Goal: Information Seeking & Learning: Learn about a topic

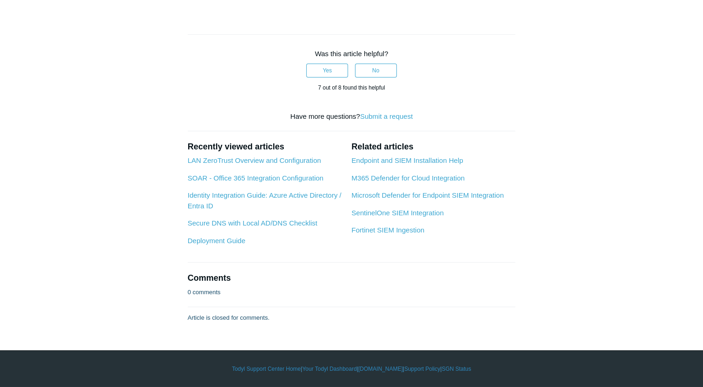
scroll to position [3576, 0]
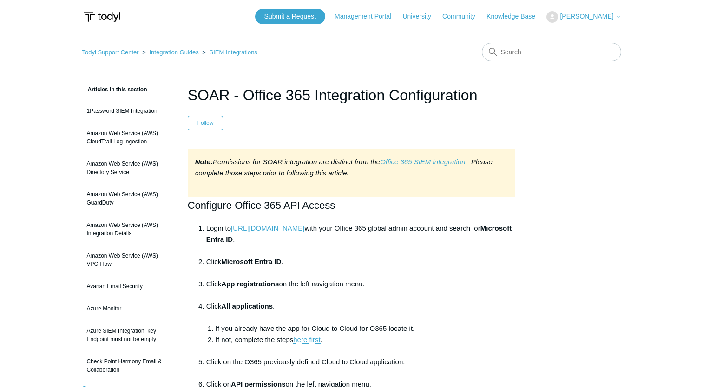
scroll to position [882, 0]
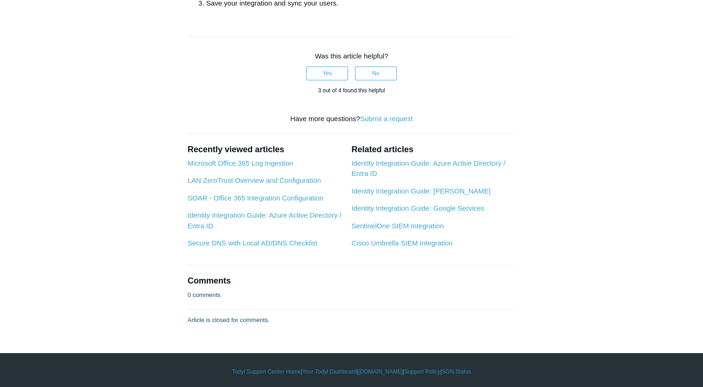
scroll to position [557, 0]
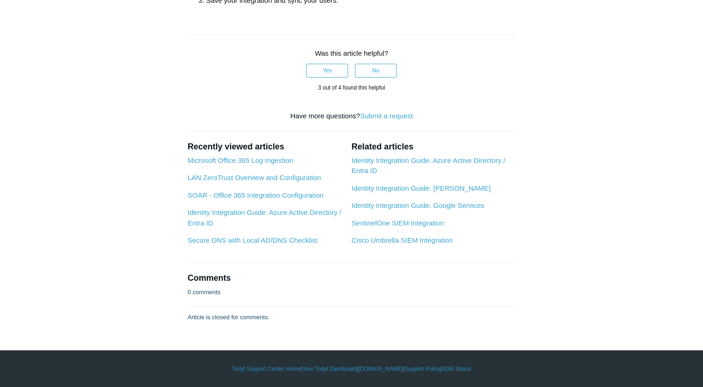
scroll to position [789, 0]
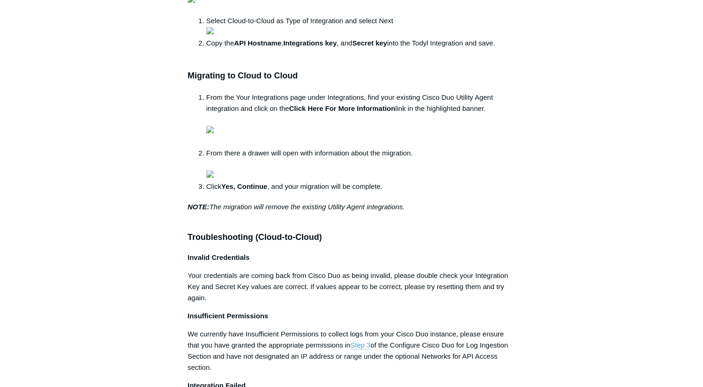
scroll to position [650, 0]
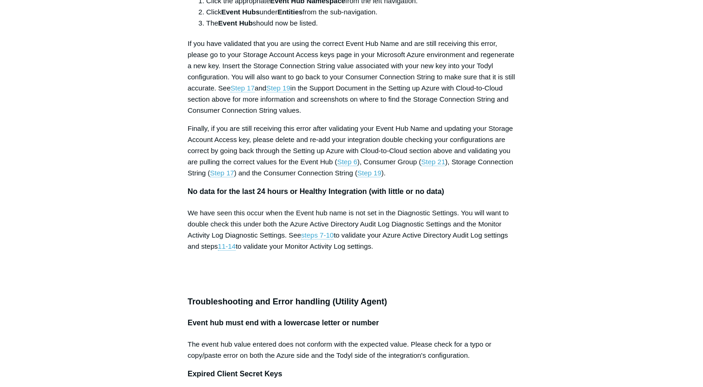
scroll to position [3808, 0]
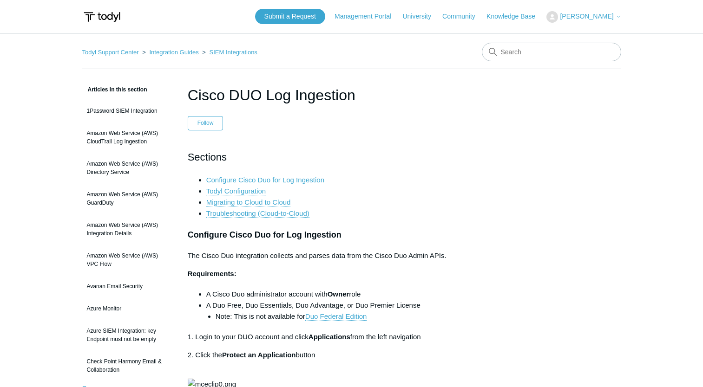
scroll to position [650, 0]
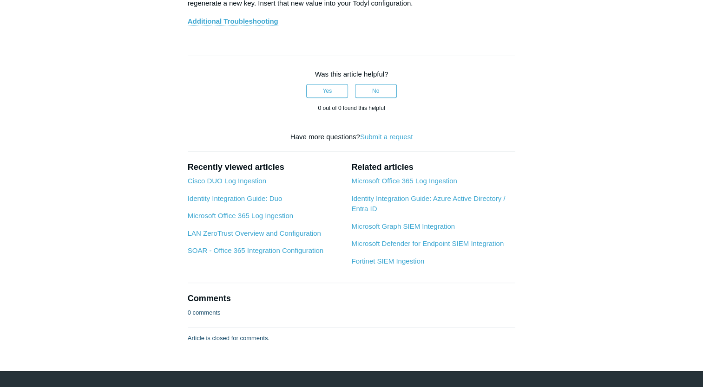
scroll to position [4226, 0]
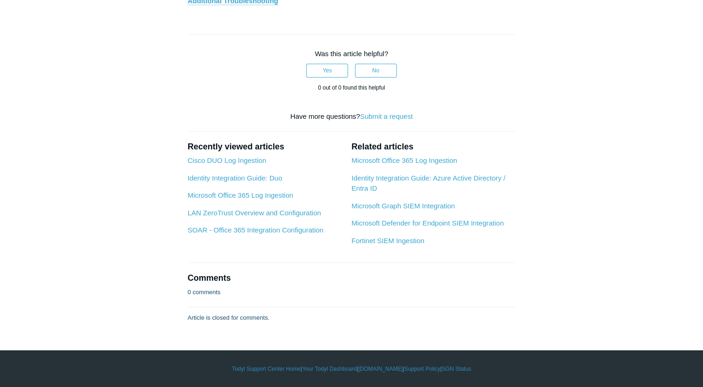
scroll to position [4644, 0]
